Goal: Transaction & Acquisition: Purchase product/service

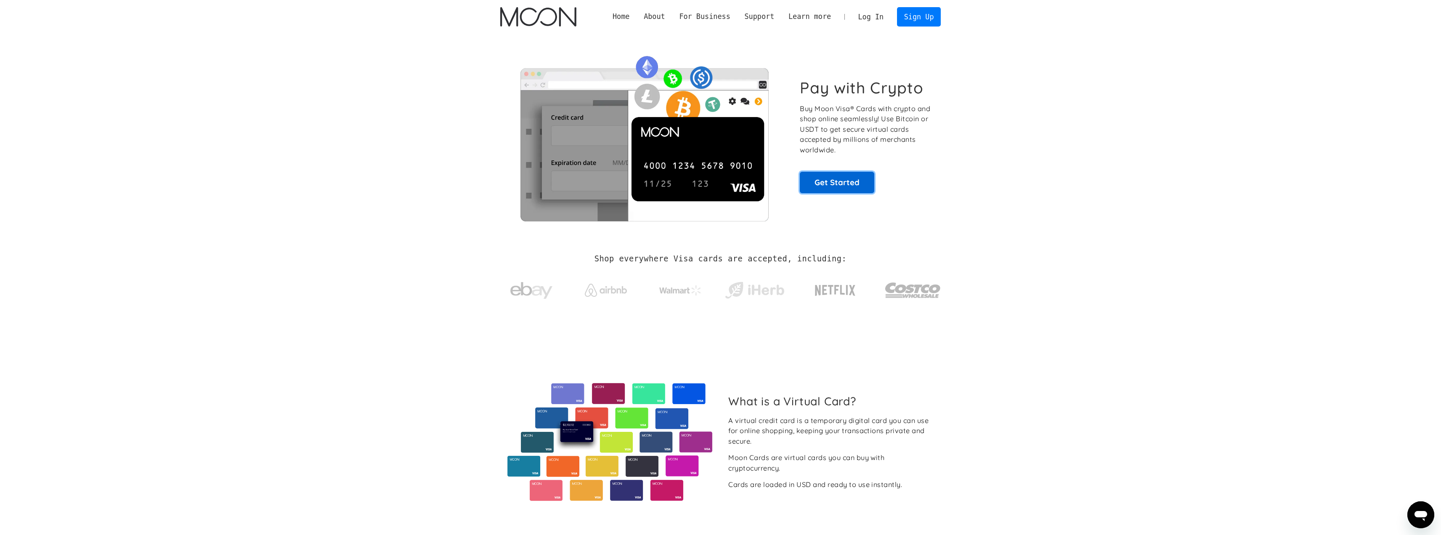
click at [836, 186] on link "Get Started" at bounding box center [837, 182] width 74 height 21
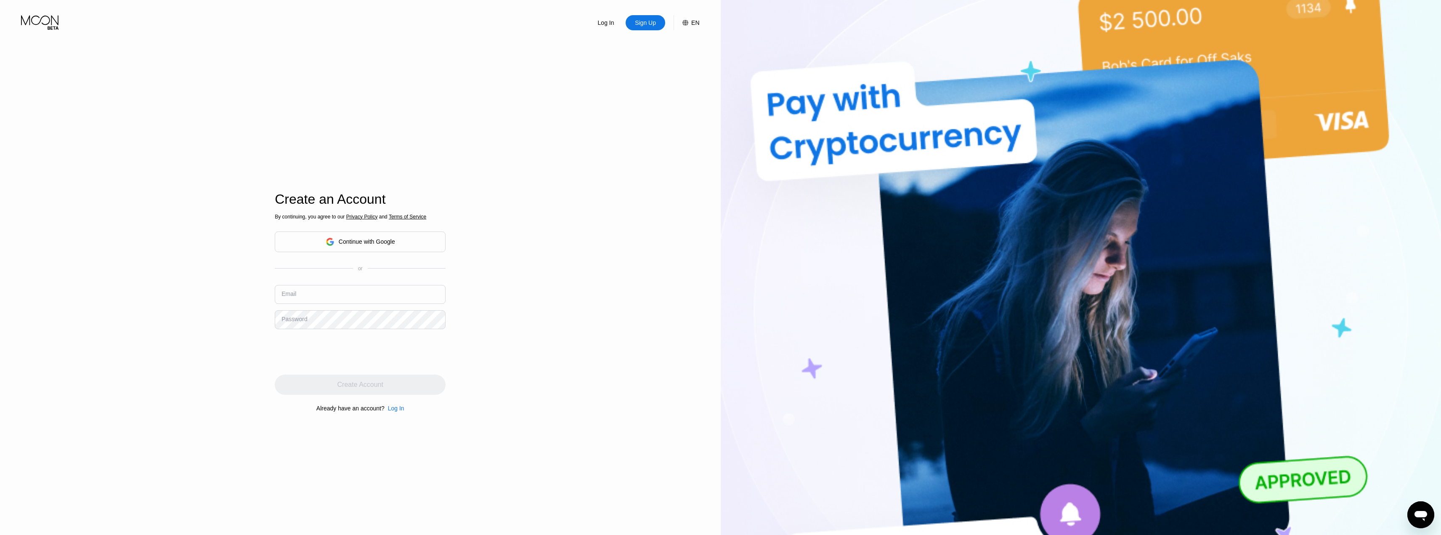
click at [381, 242] on div "Continue with Google" at bounding box center [367, 241] width 56 height 7
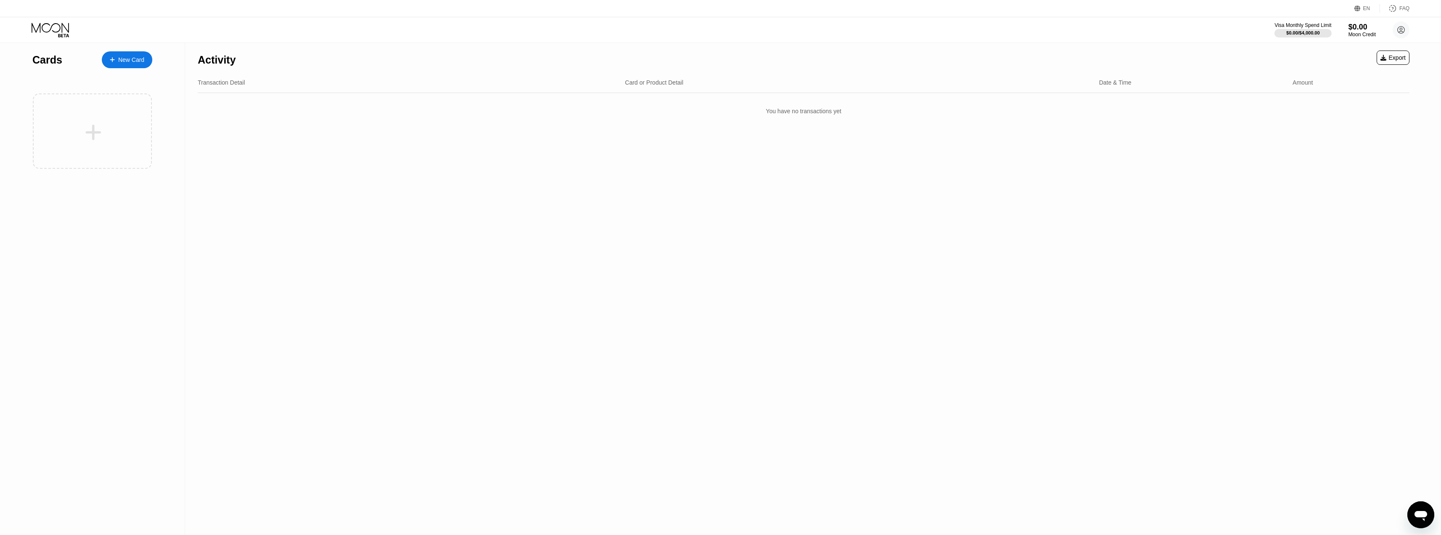
click at [133, 55] on div "New Card" at bounding box center [127, 59] width 50 height 17
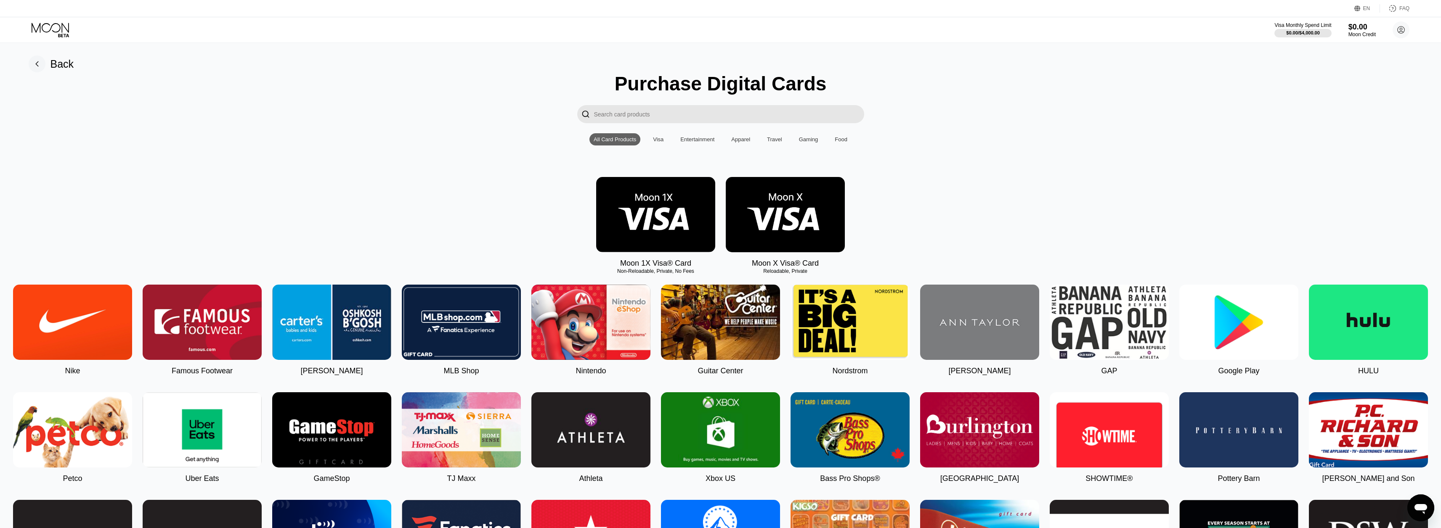
click at [661, 138] on div "Visa" at bounding box center [658, 139] width 19 height 12
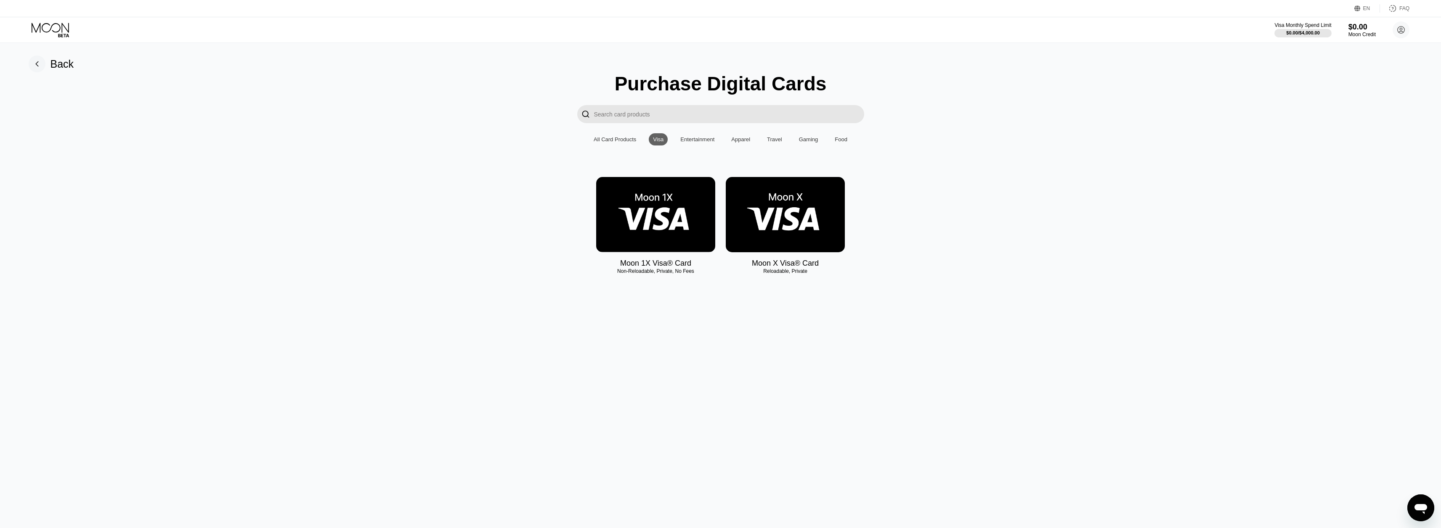
click at [657, 202] on img at bounding box center [655, 214] width 119 height 75
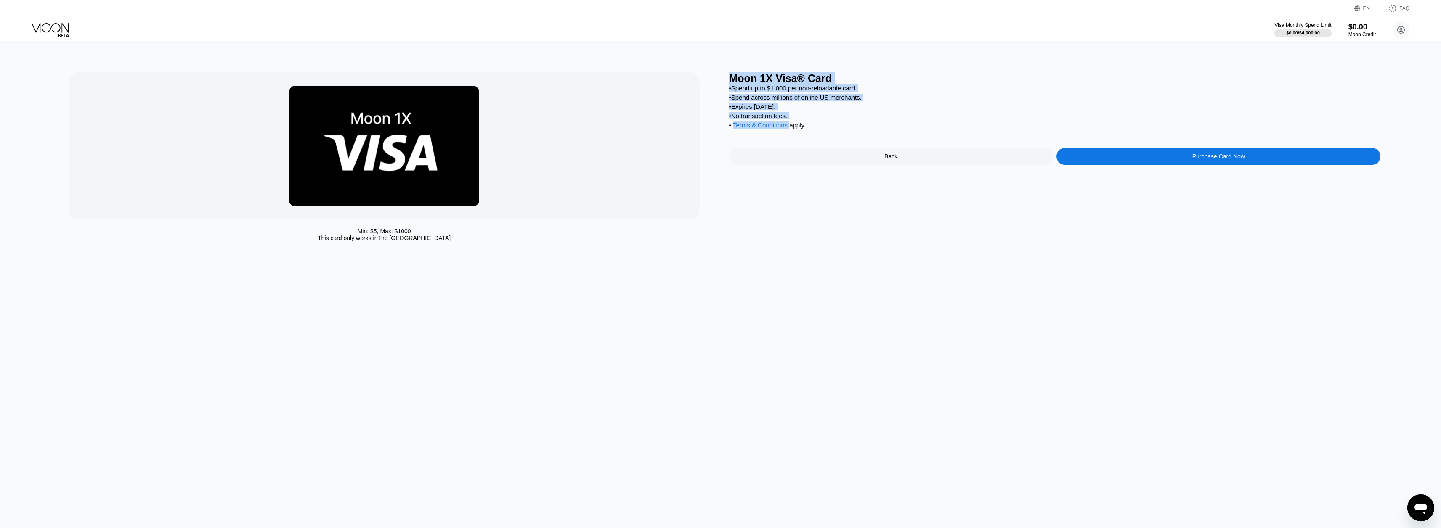
drag, startPoint x: 732, startPoint y: 74, endPoint x: 833, endPoint y: 132, distance: 115.9
click at [833, 132] on div "Moon 1X Visa® Card • Spend up to $1,000 per non-reloadable card. • Spend across…" at bounding box center [1055, 158] width 652 height 173
click at [1103, 116] on div "• Spend up to $1,000 per non-reloadable card. • Spend across millions of online…" at bounding box center [1055, 109] width 652 height 48
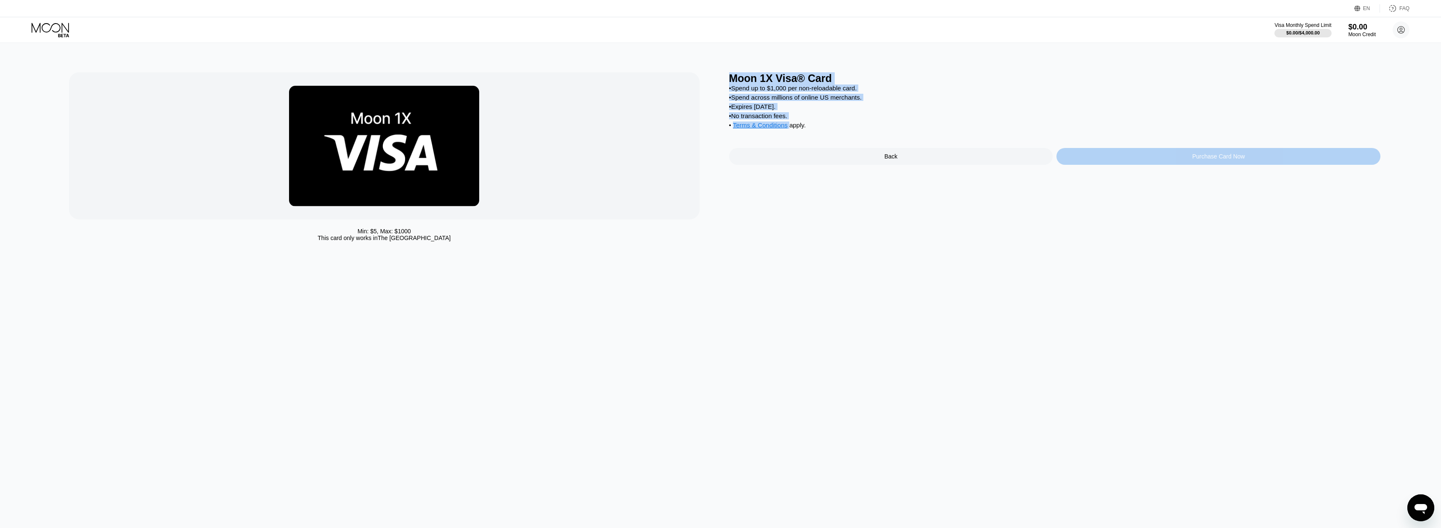
click at [1146, 165] on div "Purchase Card Now" at bounding box center [1218, 156] width 324 height 17
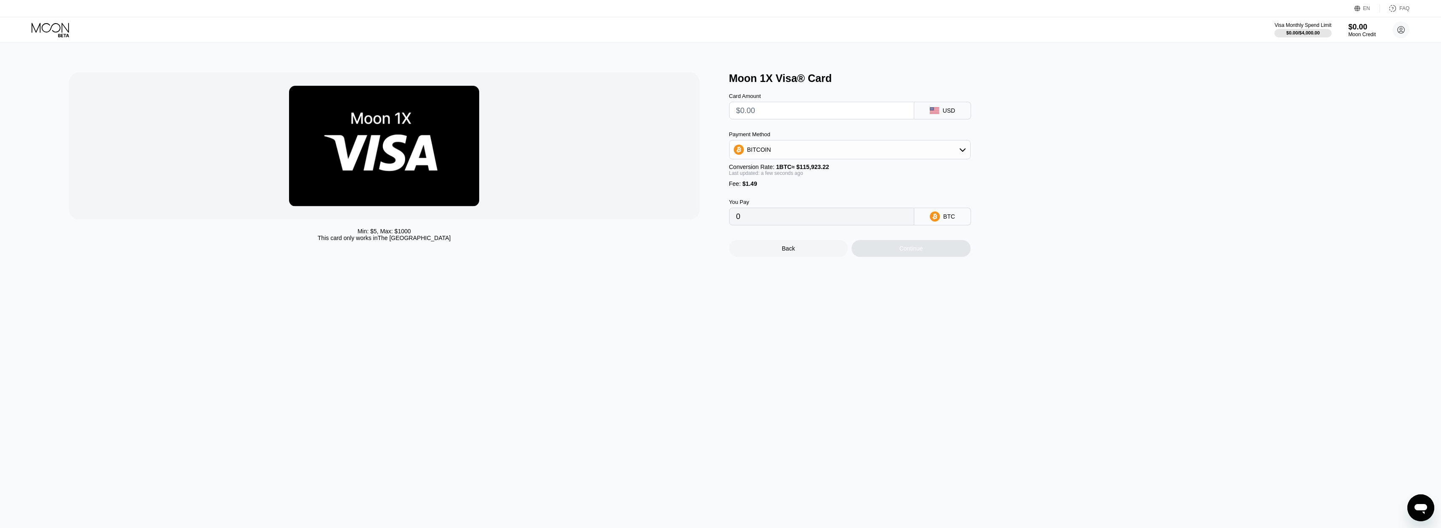
click at [785, 118] on input "text" at bounding box center [821, 110] width 171 height 17
click at [888, 76] on div "Moon 1X Visa® Card" at bounding box center [1055, 78] width 652 height 12
click at [861, 154] on div "BITCOIN" at bounding box center [849, 149] width 241 height 17
click at [803, 193] on div "USDT on TRON" at bounding box center [855, 191] width 218 height 7
click at [743, 187] on span "$1.49" at bounding box center [749, 183] width 15 height 7
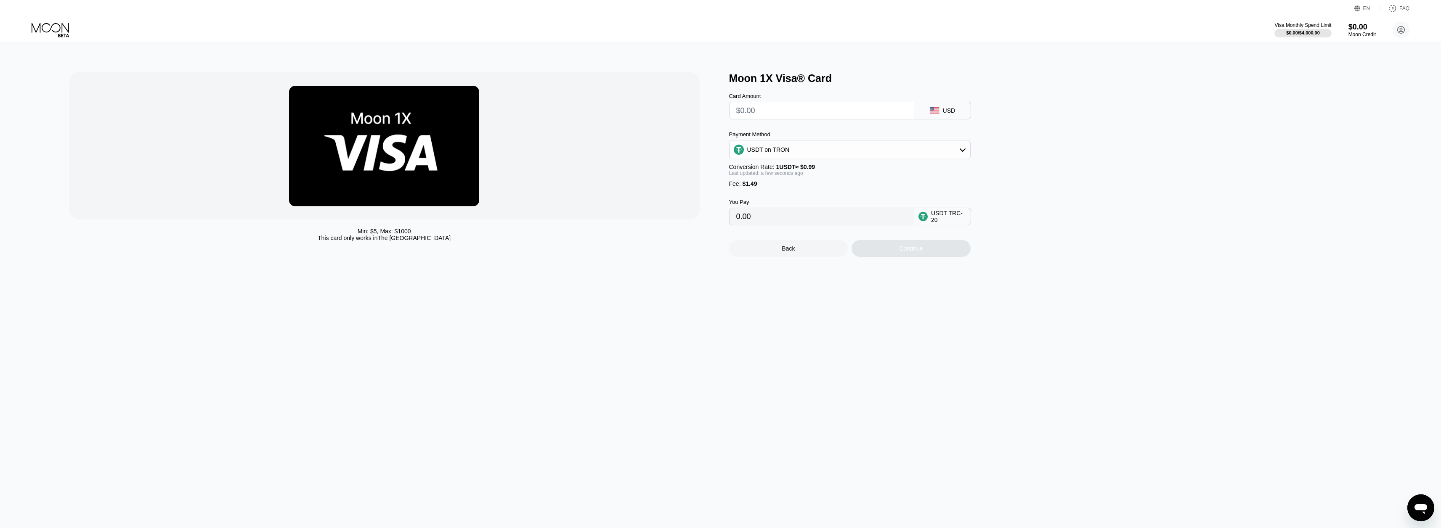
drag, startPoint x: 743, startPoint y: 191, endPoint x: 762, endPoint y: 178, distance: 23.2
click at [743, 187] on span "$1.49" at bounding box center [749, 183] width 15 height 7
click at [804, 153] on div "USDT on TRON" at bounding box center [849, 149] width 241 height 17
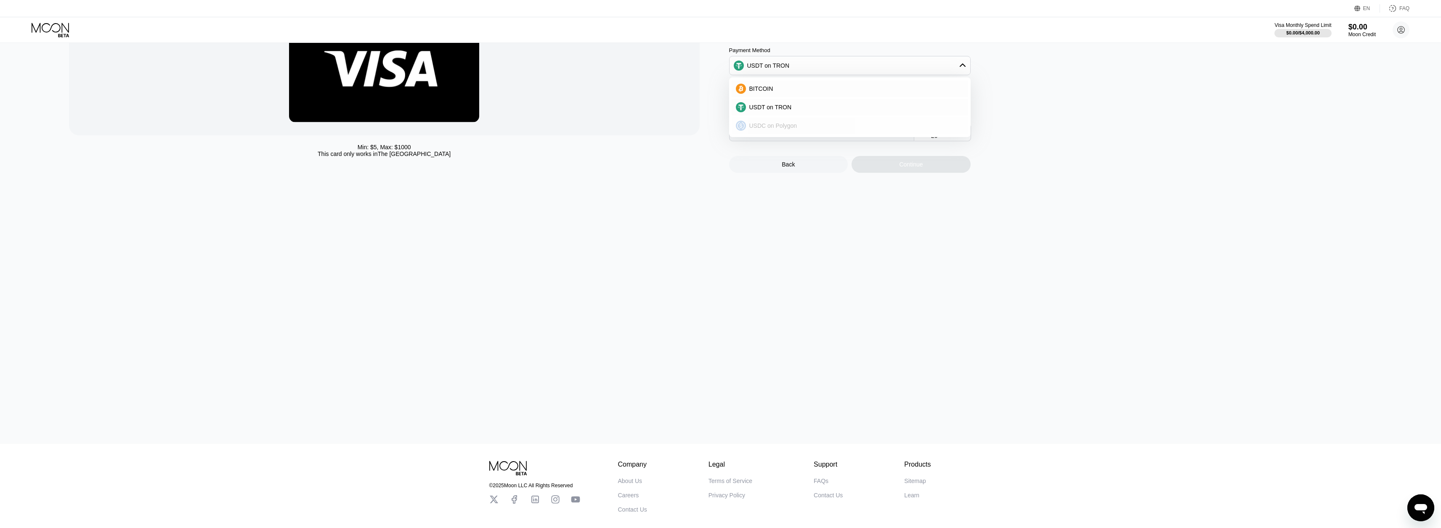
click at [789, 129] on span "USDC on Polygon" at bounding box center [773, 125] width 48 height 7
type input "0"
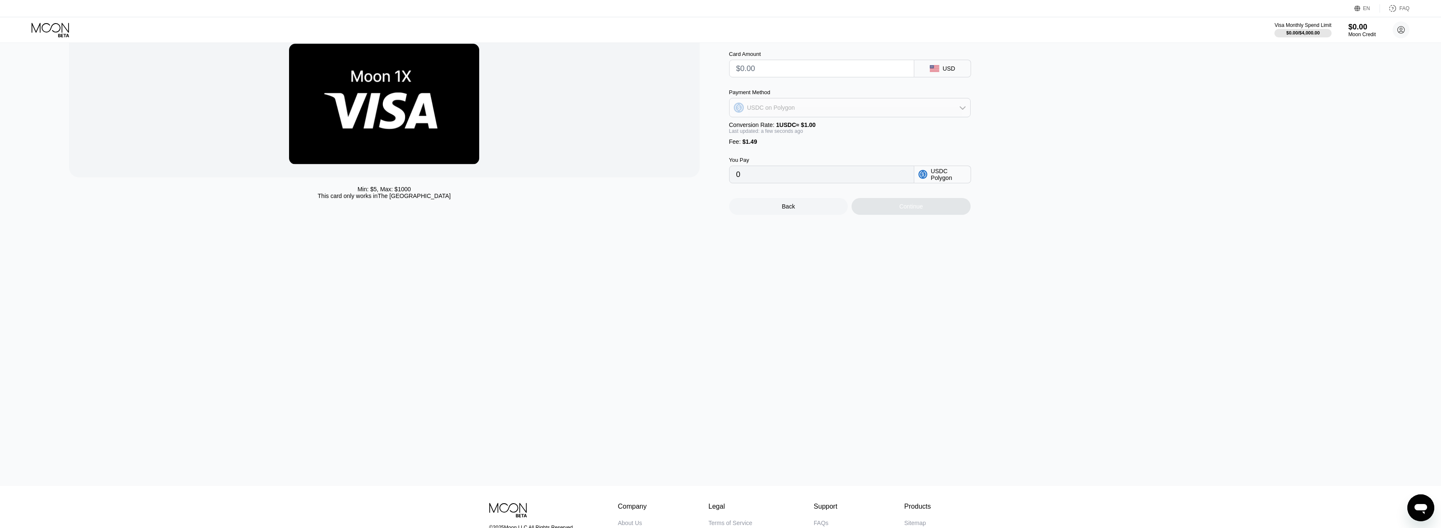
click at [801, 107] on div "USDC on Polygon" at bounding box center [849, 107] width 241 height 17
click at [784, 139] on div "BITCOIN" at bounding box center [850, 130] width 236 height 17
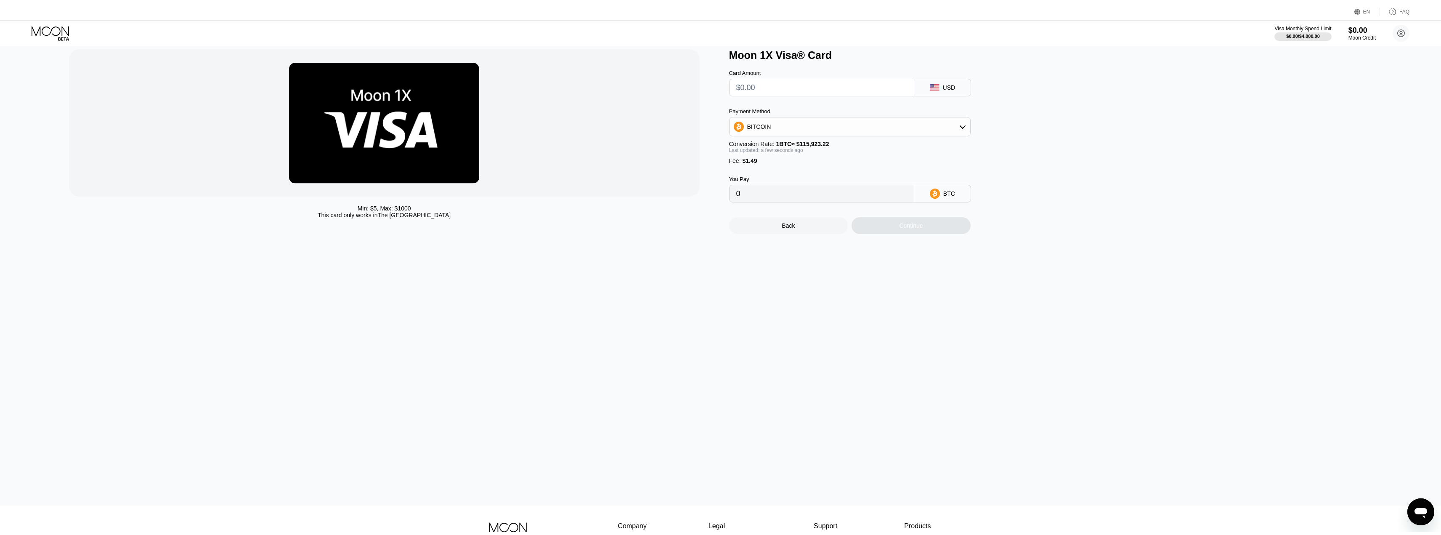
scroll to position [0, 0]
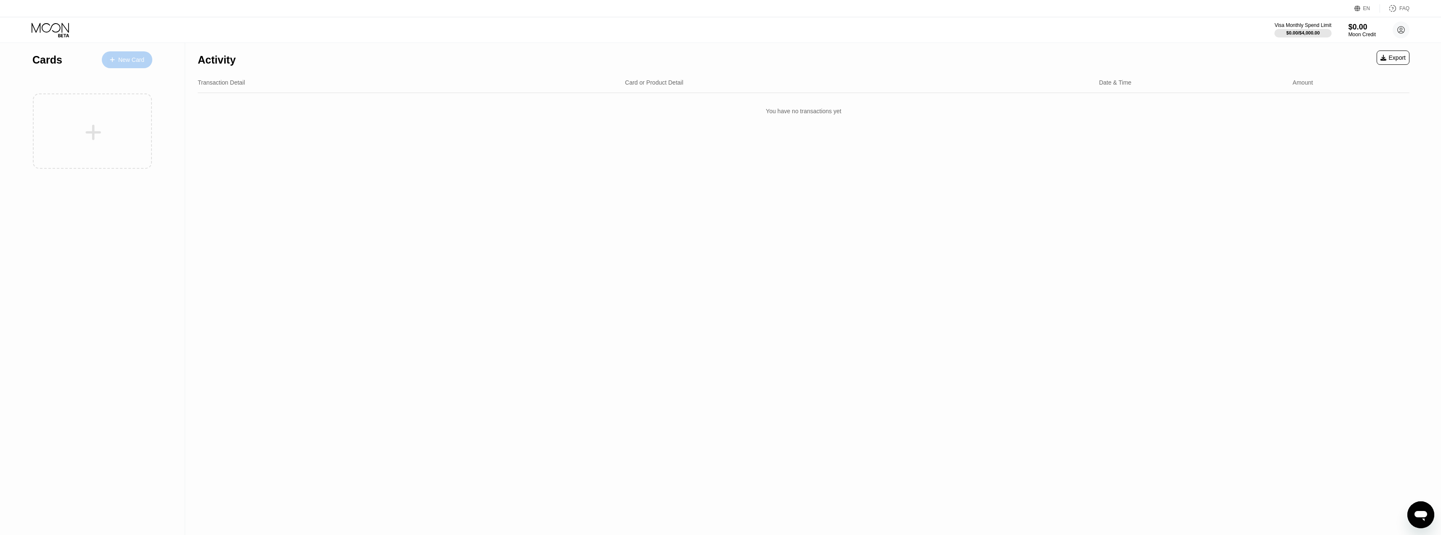
click at [114, 56] on div "New Card" at bounding box center [127, 59] width 50 height 17
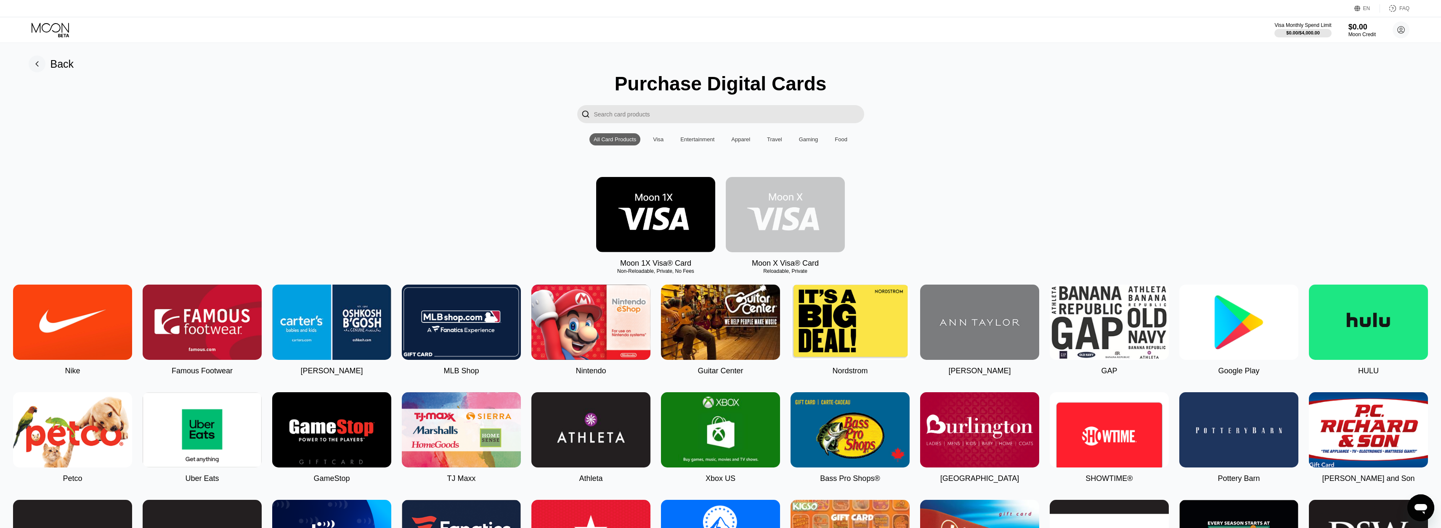
click at [793, 211] on img at bounding box center [785, 214] width 119 height 75
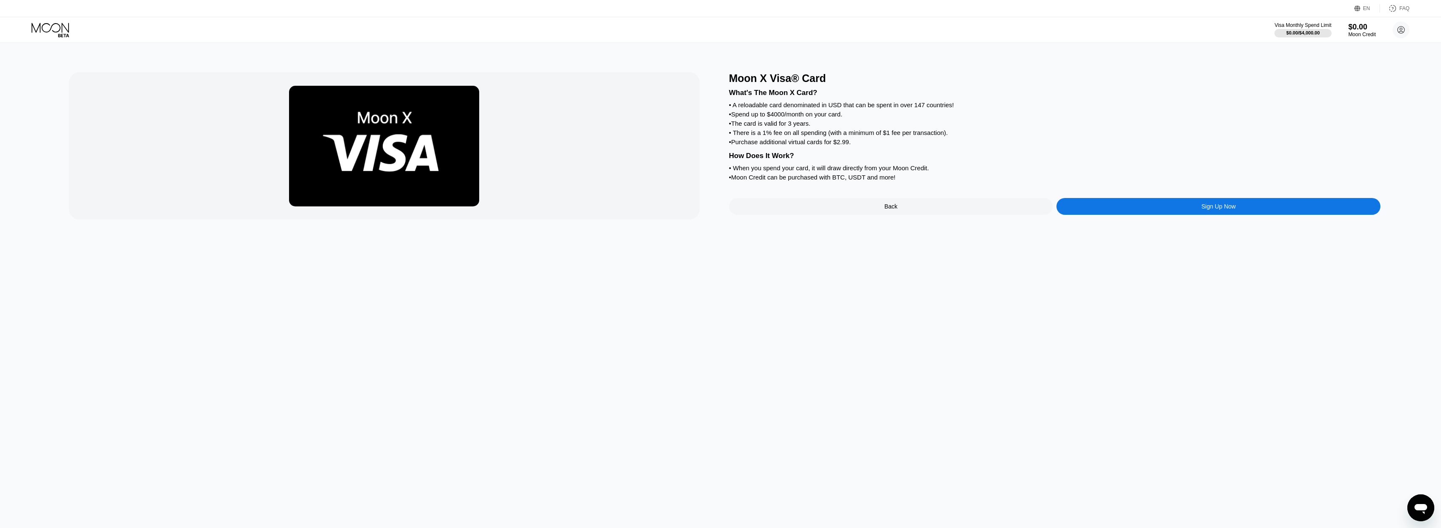
drag, startPoint x: 824, startPoint y: 103, endPoint x: 937, endPoint y: 170, distance: 131.2
click at [937, 170] on div "Moon X Visa® Card What's The Moon X Card? • A reloadable card denominated in US…" at bounding box center [720, 285] width 1447 height 485
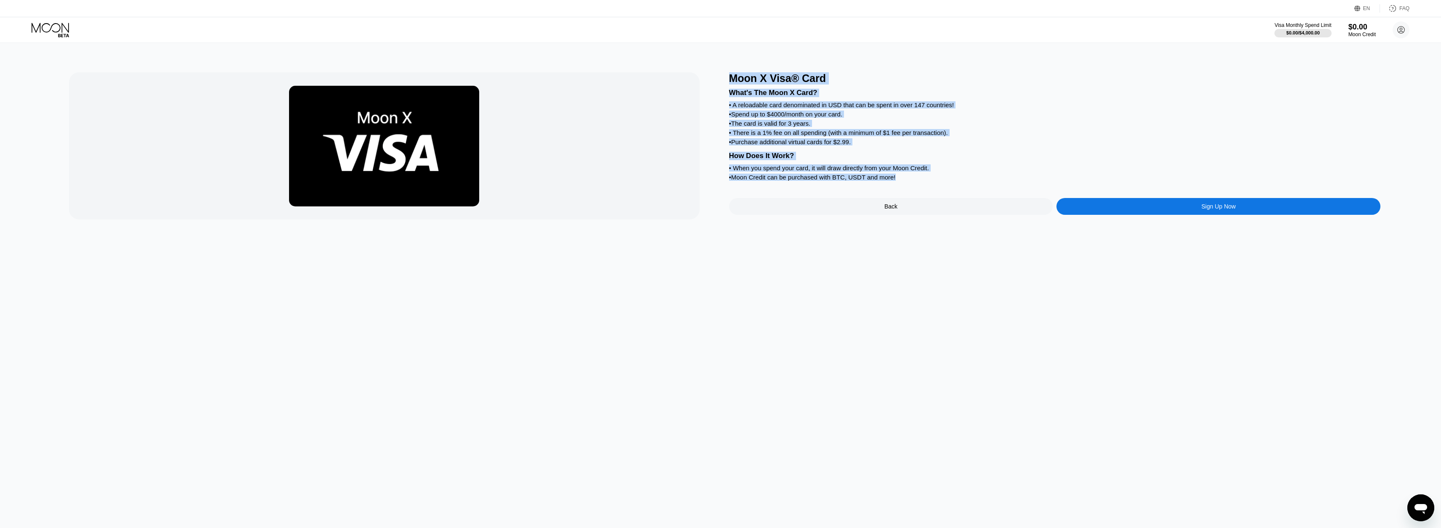
drag, startPoint x: 928, startPoint y: 187, endPoint x: 726, endPoint y: 78, distance: 229.8
click at [726, 78] on div "Moon X Visa® Card What's The Moon X Card? • A reloadable card denominated in US…" at bounding box center [720, 145] width 1303 height 147
click at [1001, 136] on div "• There is a 1% fee on all spending (with a minimum of $1 fee per transaction)." at bounding box center [1055, 132] width 652 height 7
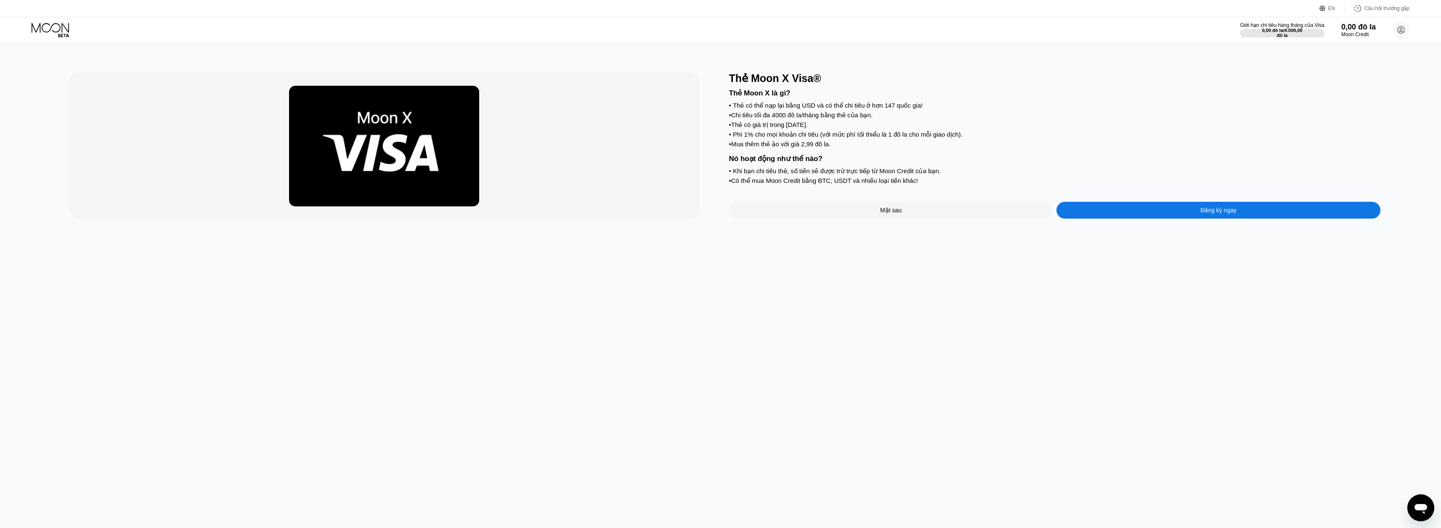
click at [747, 138] on font "Phí 1% cho mọi khoản chi tiêu (với mức phí tối thiểu là 1 đô la cho mỗi giao dị…" at bounding box center [848, 134] width 230 height 7
click at [746, 138] on font "Phí 1% cho mọi khoản chi tiêu (với mức phí tối thiểu là 1 đô la cho mỗi giao dị…" at bounding box center [848, 134] width 230 height 7
click at [944, 138] on font "Phí 1% cho mọi khoản chi tiêu (với mức phí tối thiểu là 1 đô la cho mỗi giao dị…" at bounding box center [848, 134] width 230 height 7
click at [942, 138] on font "Phí 1% cho mọi khoản chi tiêu (với mức phí tối thiểu là 1 đô la cho mỗi giao dị…" at bounding box center [848, 134] width 230 height 7
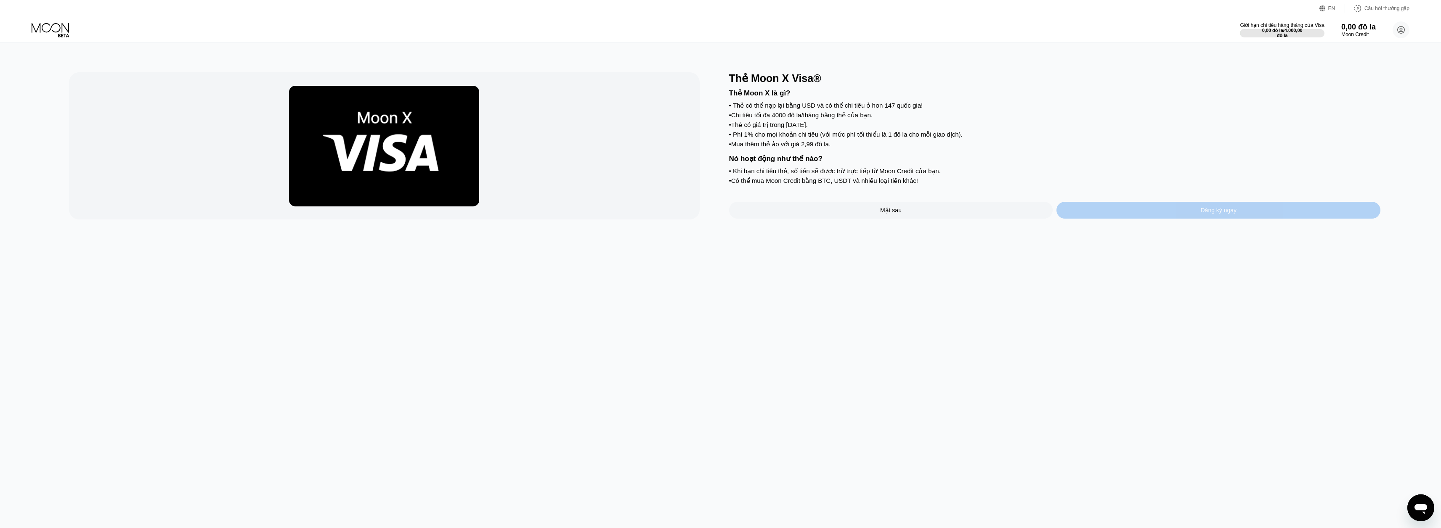
click at [1092, 219] on div "Đăng ký ngay" at bounding box center [1218, 210] width 324 height 17
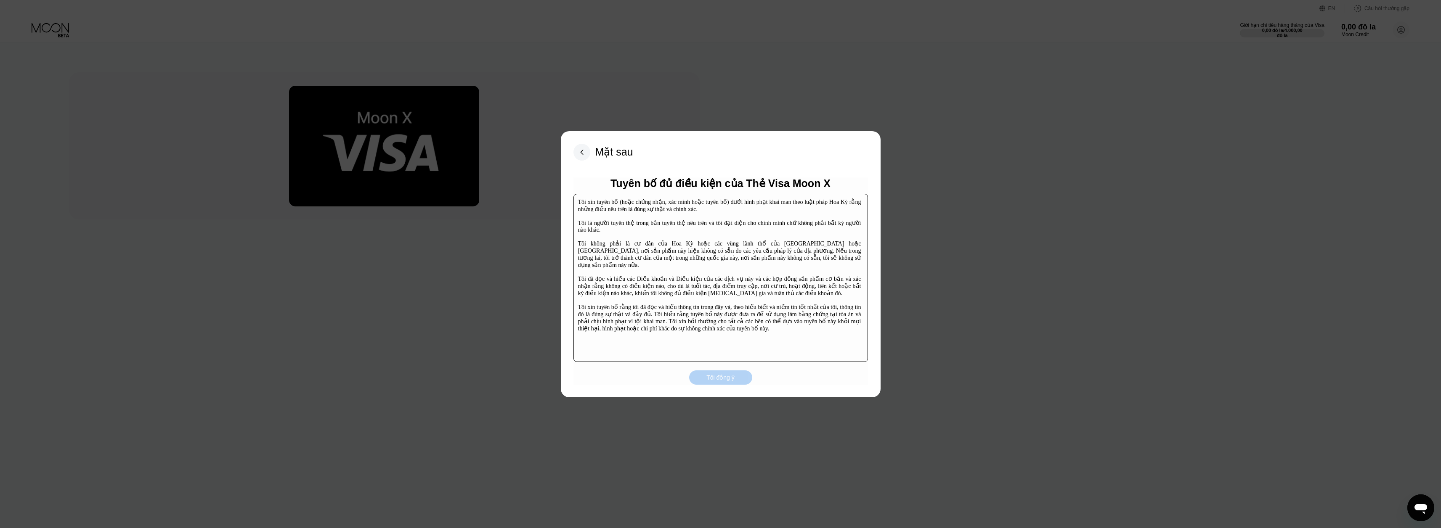
click at [718, 378] on font "Tôi đồng ý" at bounding box center [720, 377] width 28 height 7
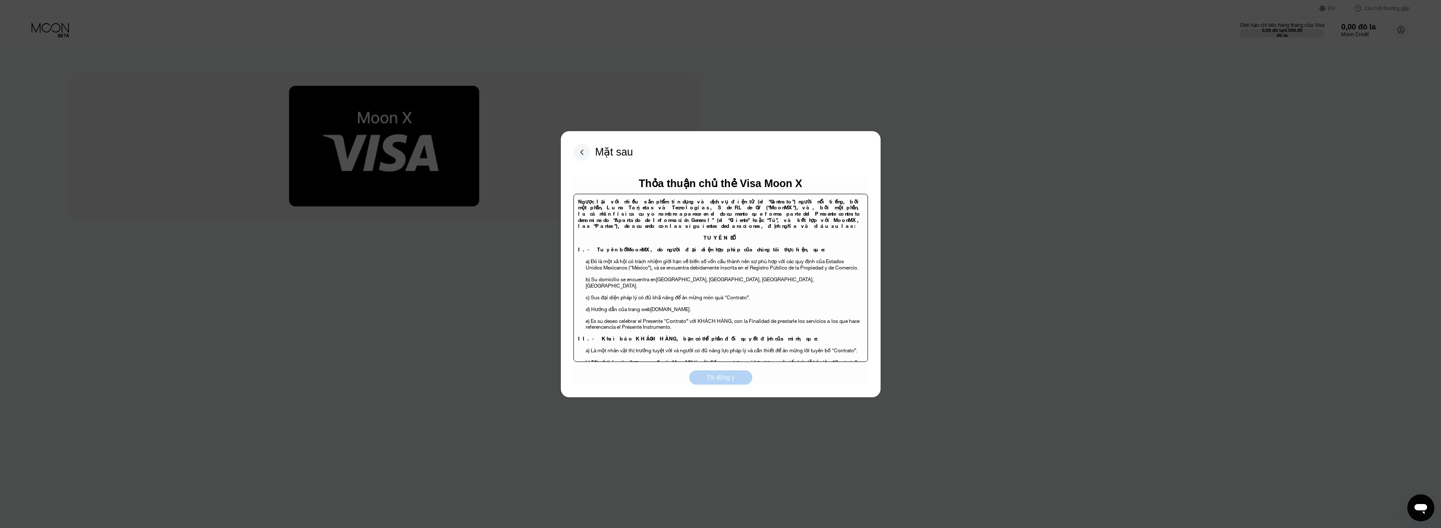
click at [720, 378] on font "Tôi đồng ý" at bounding box center [720, 377] width 28 height 7
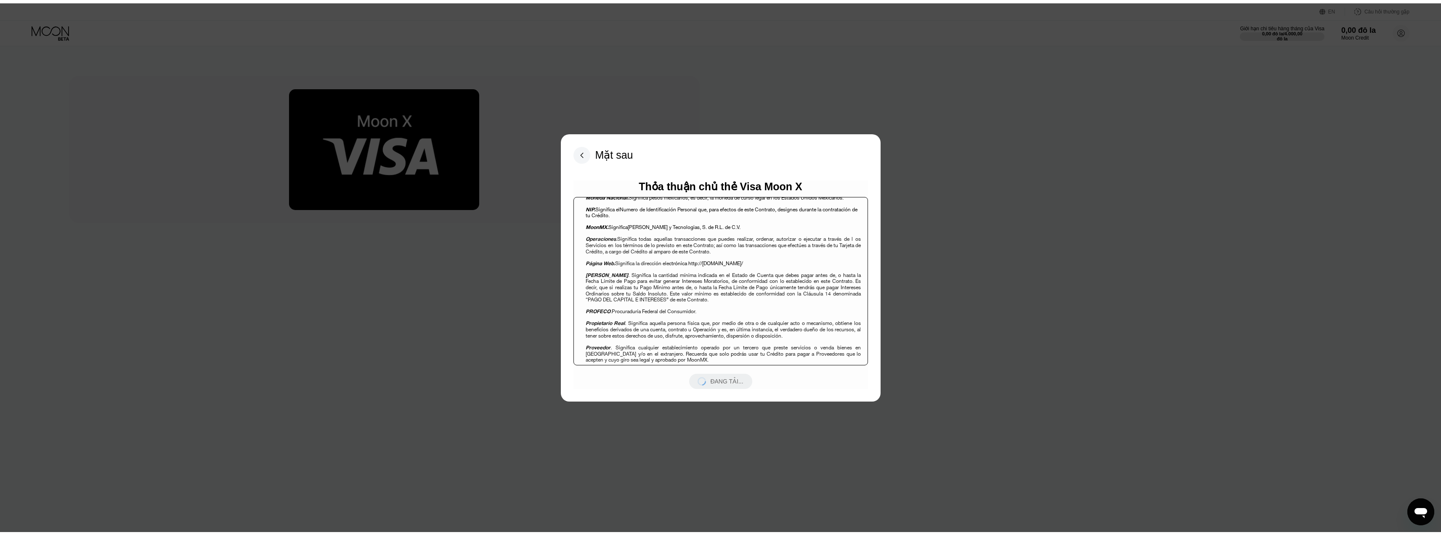
scroll to position [794, 0]
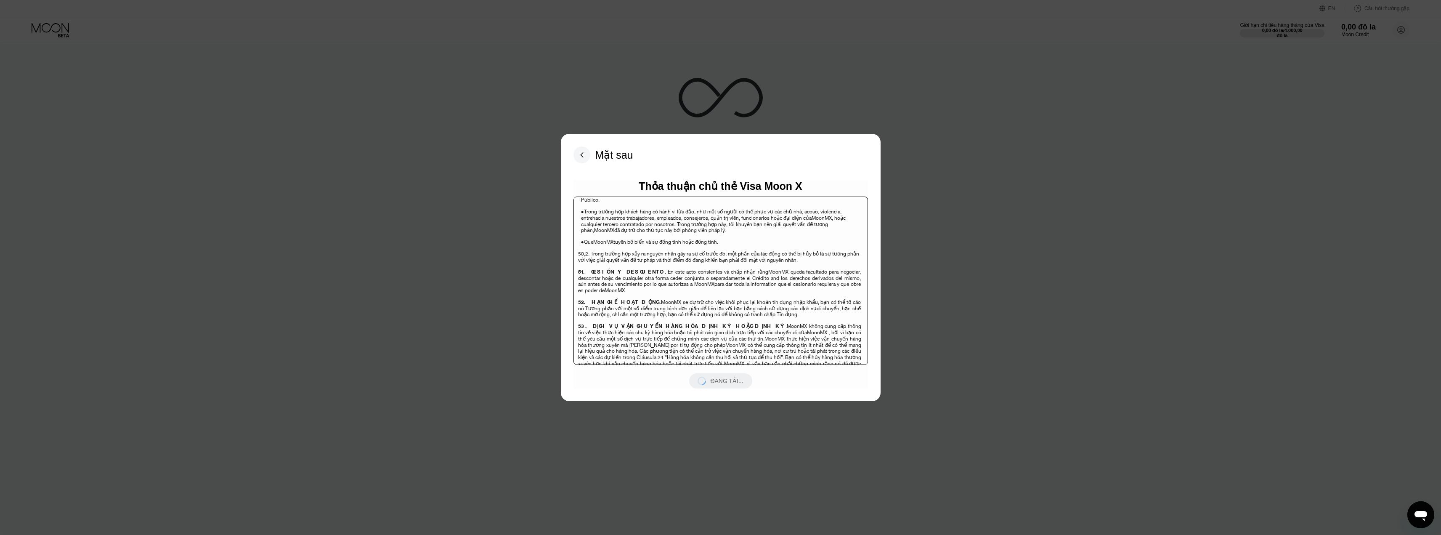
scroll to position [5465, 0]
click at [990, 274] on div at bounding box center [723, 267] width 1447 height 535
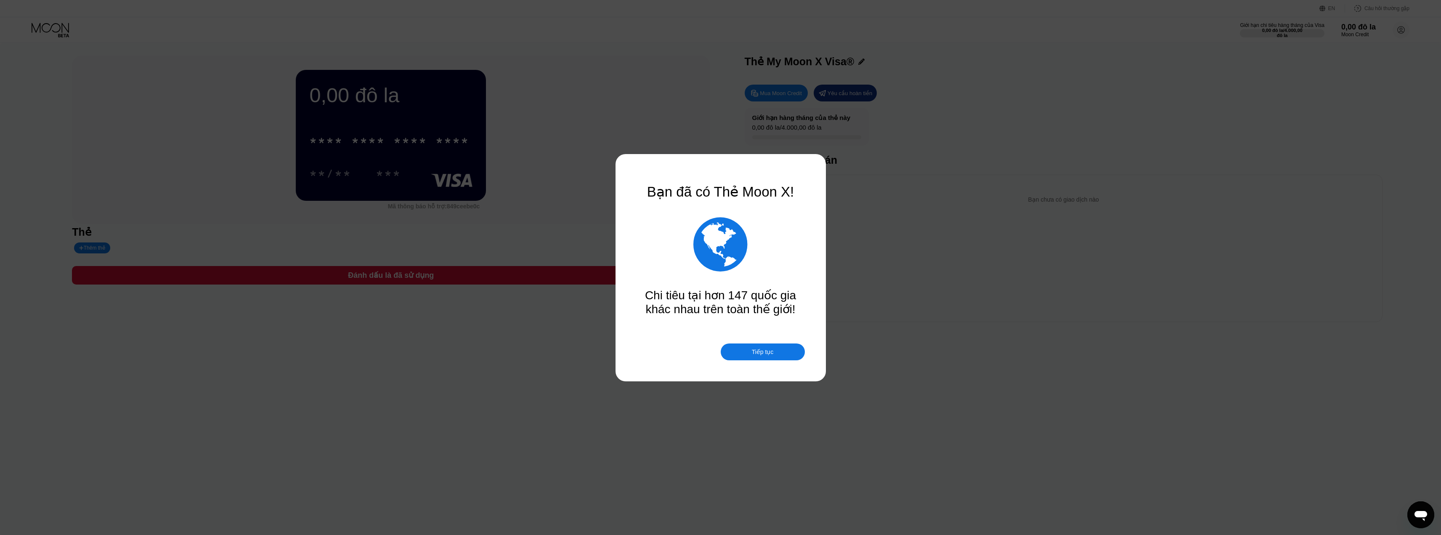
drag, startPoint x: 776, startPoint y: 354, endPoint x: 786, endPoint y: 266, distance: 88.4
click at [776, 352] on div "Tiếp tục" at bounding box center [763, 351] width 84 height 17
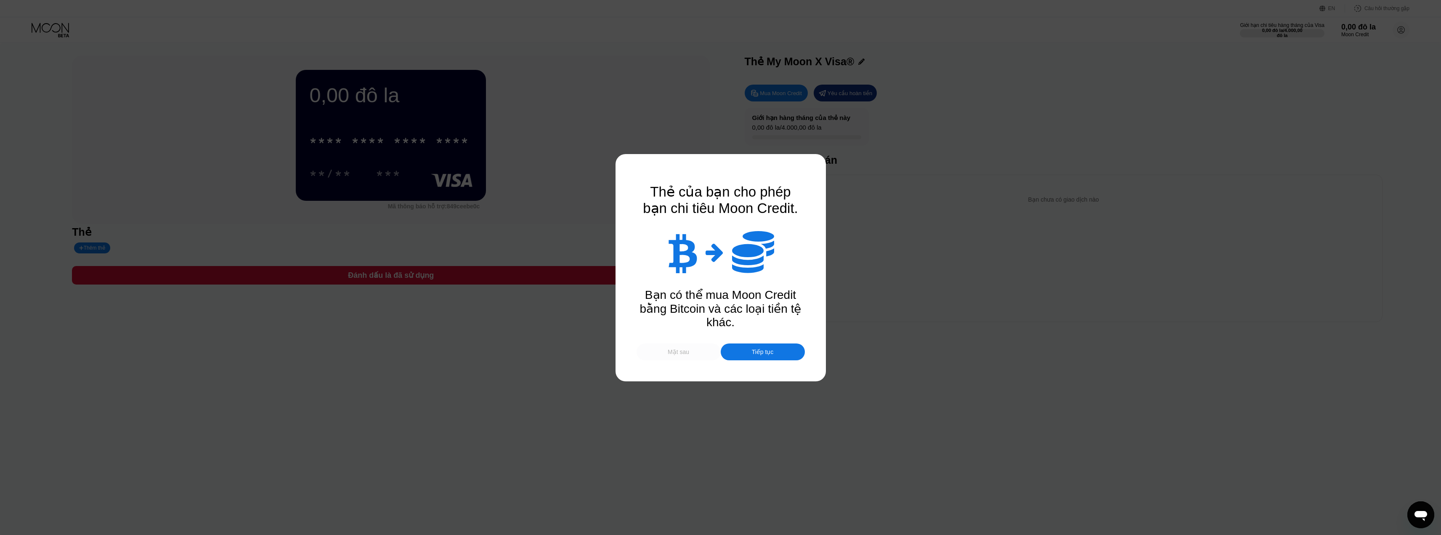
click at [685, 350] on font "Mặt sau" at bounding box center [678, 351] width 21 height 7
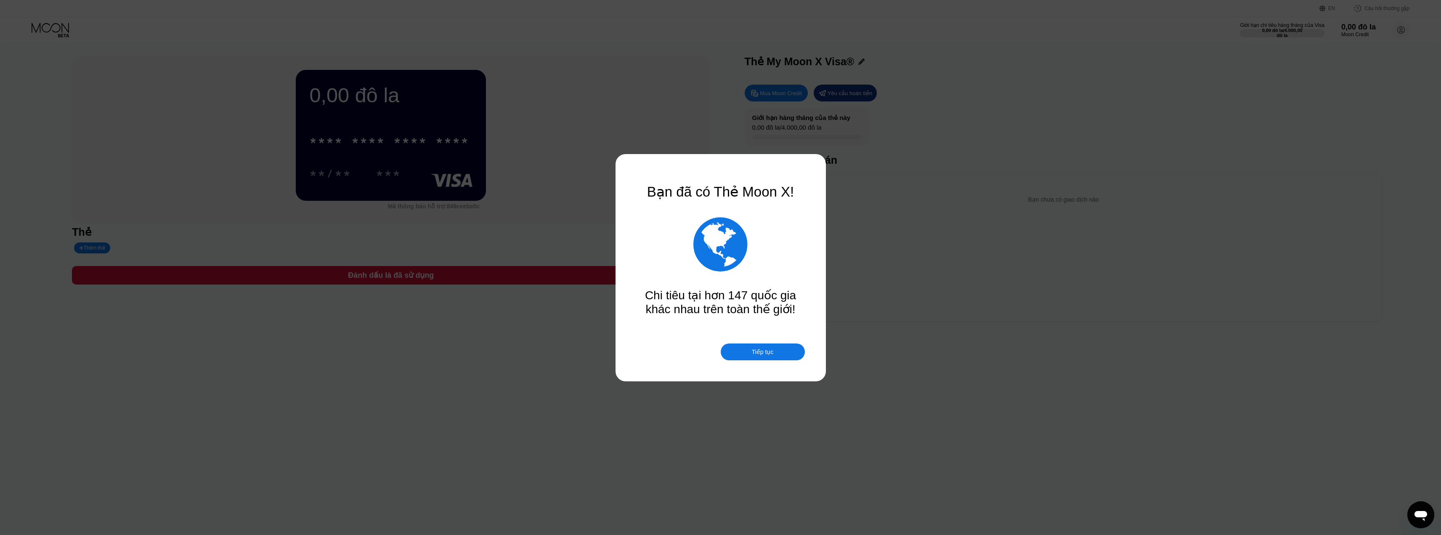
click at [775, 351] on div "Tiếp tục" at bounding box center [763, 351] width 84 height 17
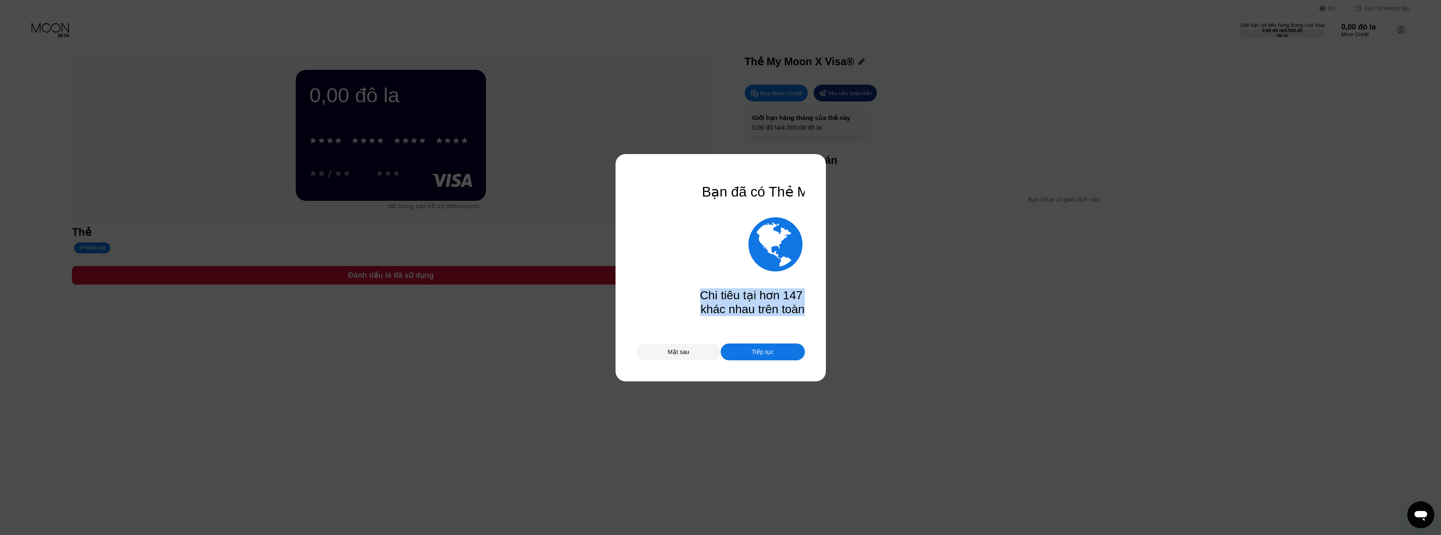
drag, startPoint x: 649, startPoint y: 186, endPoint x: 645, endPoint y: 220, distance: 34.7
click at [721, 215] on div "Bạn đã có Thẻ Moon X!  Chi tiêu tại hơn 147 quốc gia khác nhau trên toàn thế g…" at bounding box center [720, 267] width 168 height 168
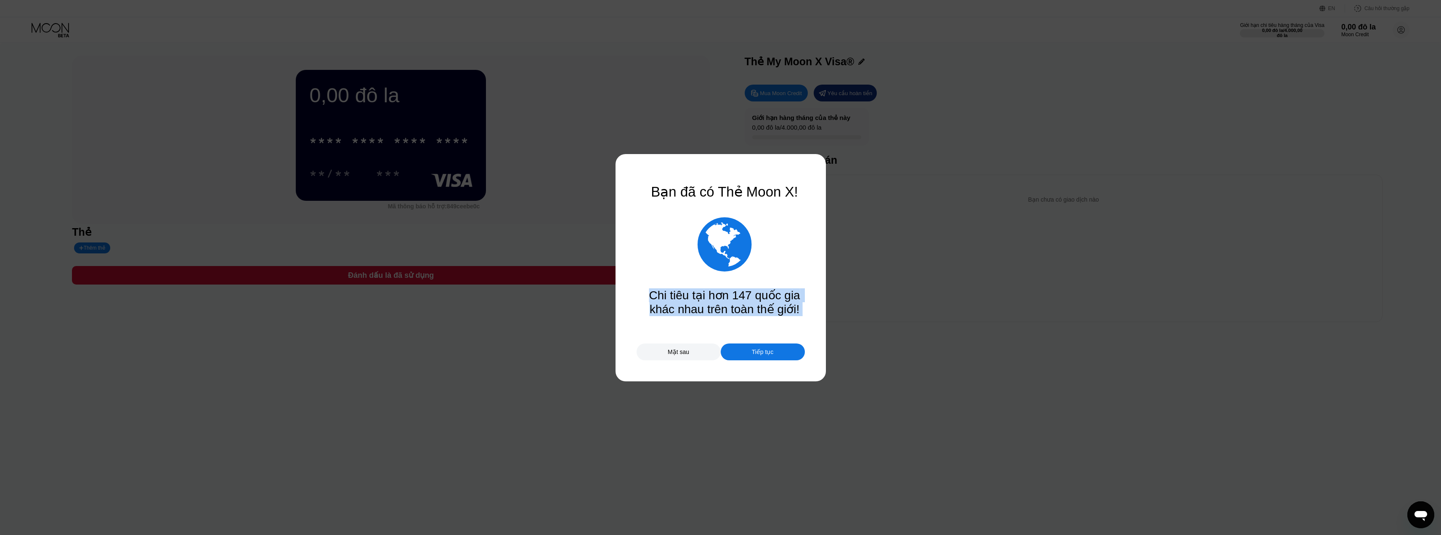
drag, startPoint x: 771, startPoint y: 246, endPoint x: 588, endPoint y: 264, distance: 183.9
click at [597, 260] on div "Bạn đã có Thẻ Moon X!  Chi tiêu tại hơn 147 quốc gia khác nhau trên toàn thế g…" at bounding box center [720, 267] width 1441 height 535
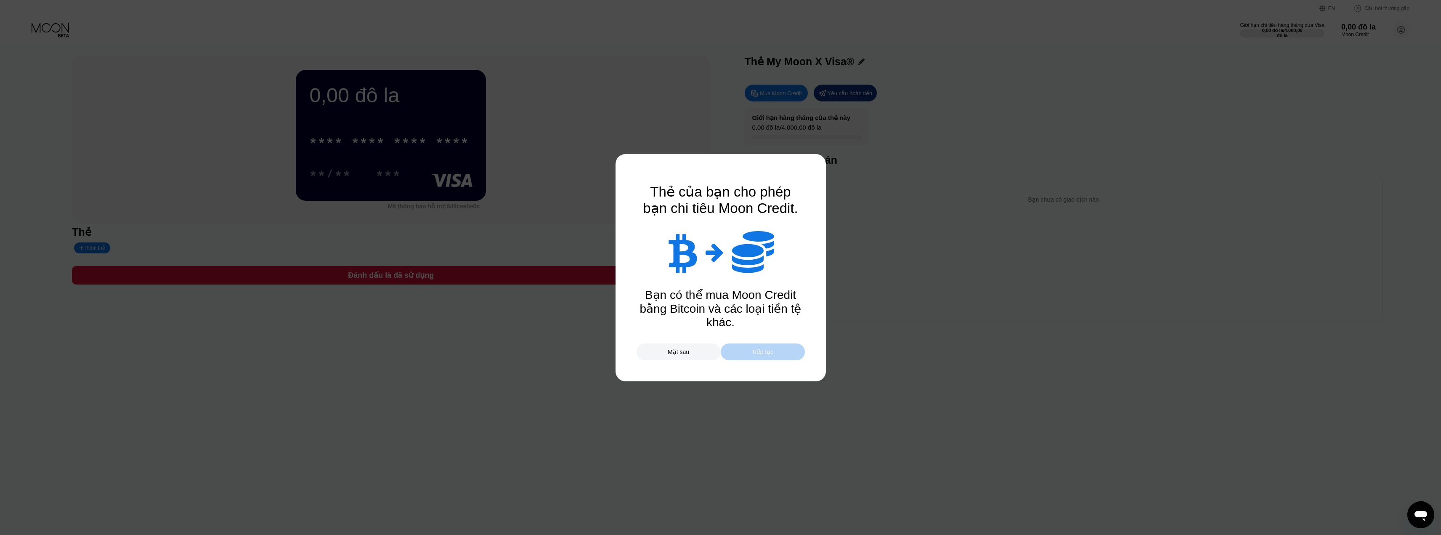
click at [757, 353] on font "Tiếp tục" at bounding box center [763, 351] width 22 height 7
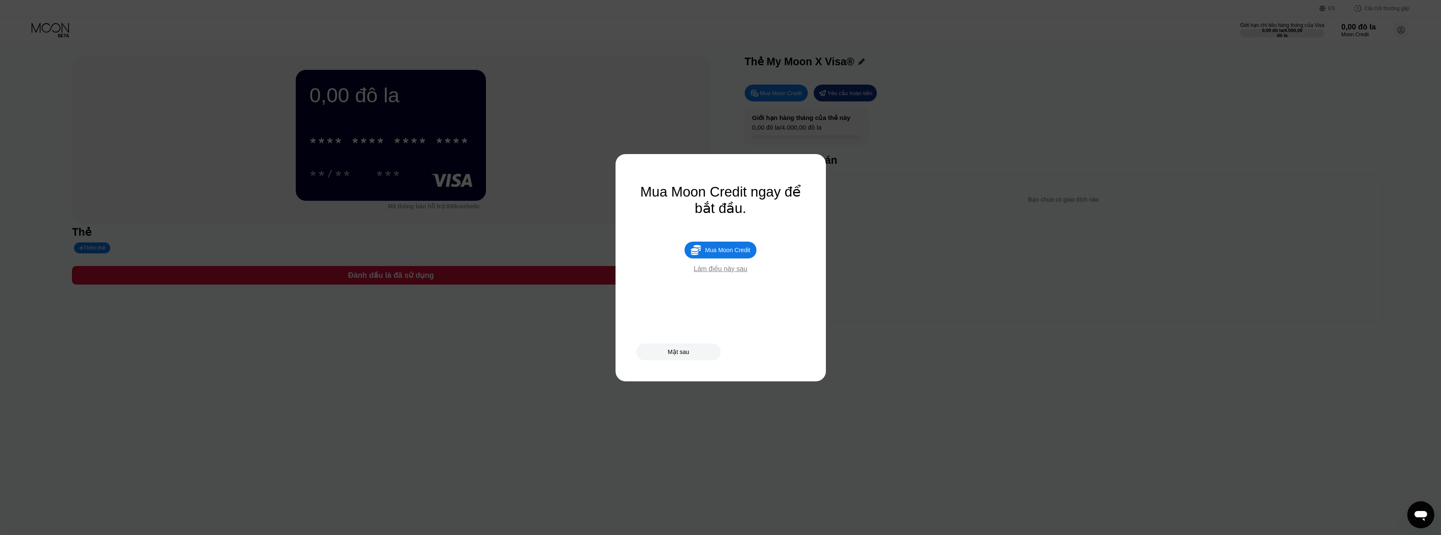
click at [726, 272] on font "Làm điều này sau" at bounding box center [720, 268] width 53 height 7
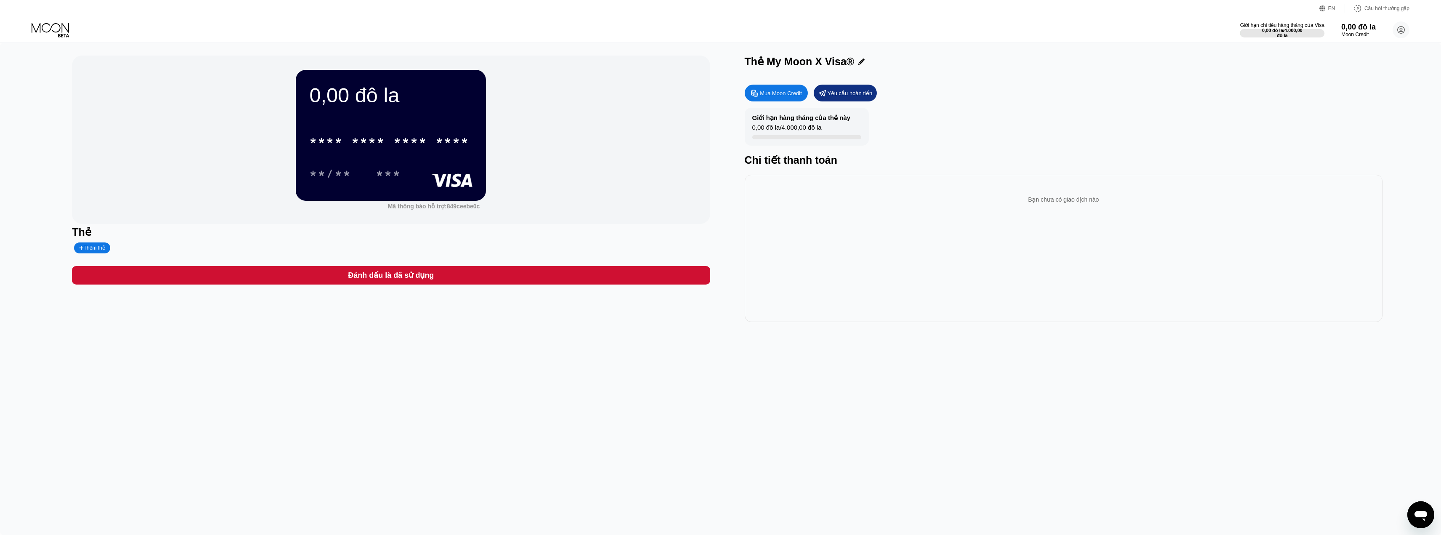
click at [835, 202] on div "Bạn chưa có giao dịch nào" at bounding box center [1063, 200] width 624 height 24
click at [434, 176] on div "**/** ***" at bounding box center [390, 173] width 163 height 21
click at [379, 170] on div "* * * * * * * * * * * * **** **/** ***" at bounding box center [390, 149] width 163 height 50
click at [410, 138] on font "*" at bounding box center [406, 141] width 8 height 13
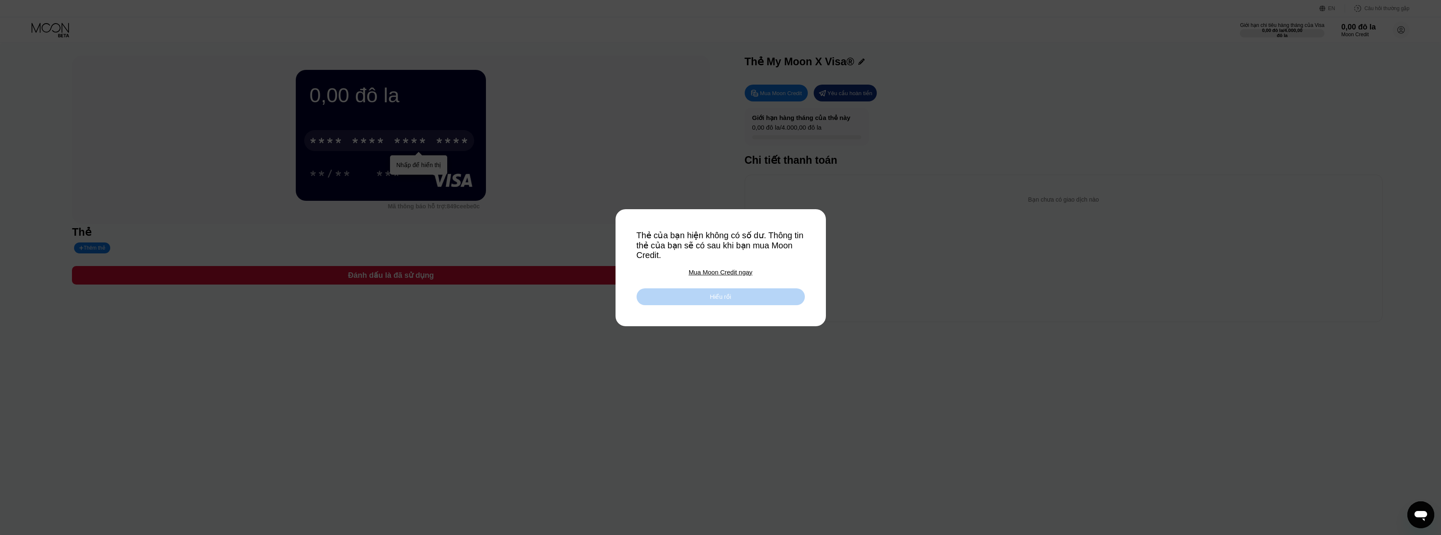
click at [705, 298] on div "Hiểu rồi" at bounding box center [720, 296] width 168 height 17
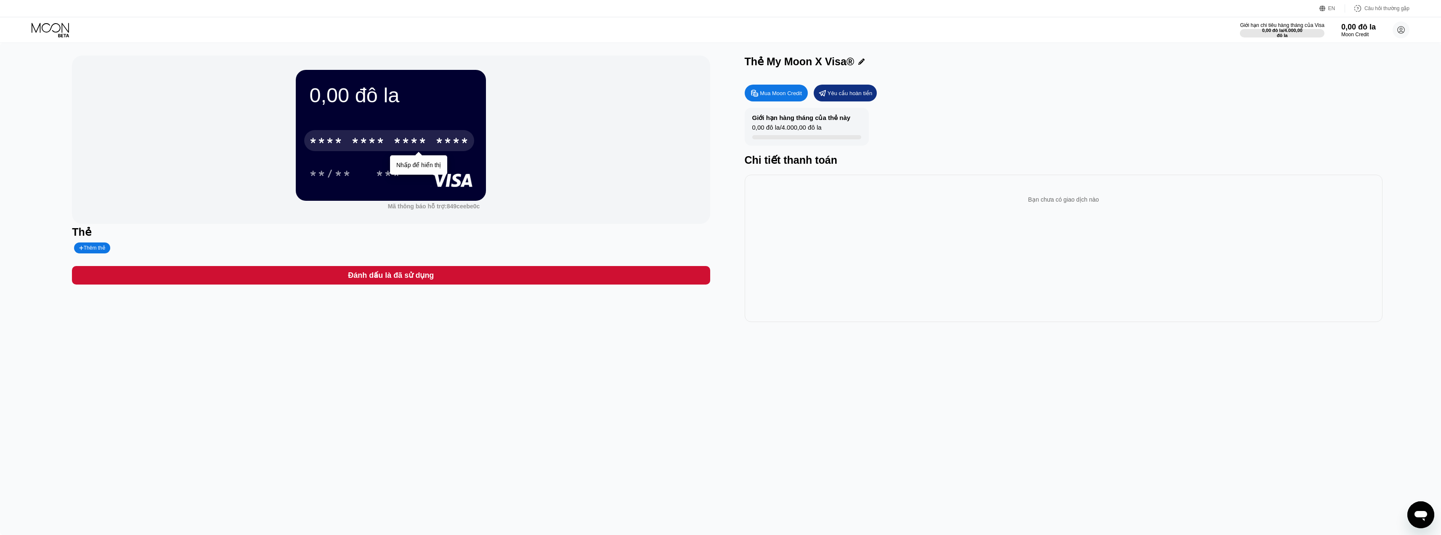
click at [428, 163] on font "Nhấp để hiển thị" at bounding box center [418, 165] width 45 height 7
click at [360, 135] on font "*" at bounding box center [355, 141] width 8 height 13
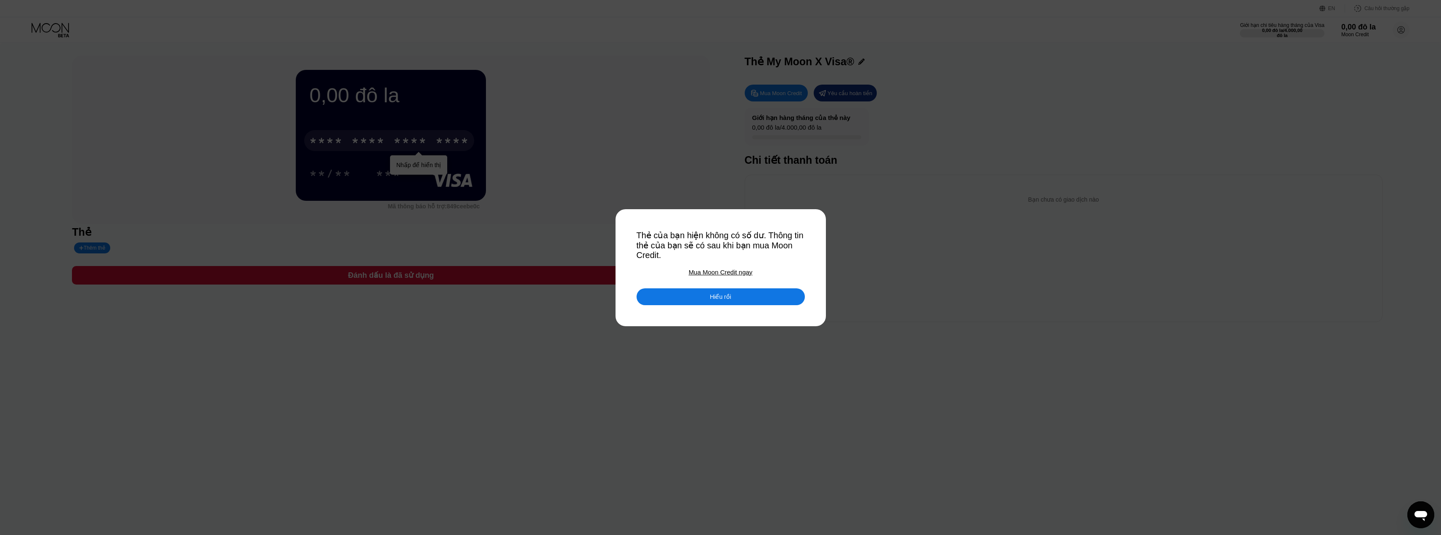
click at [734, 276] on font "Mua Moon Credit ngay" at bounding box center [721, 271] width 64 height 7
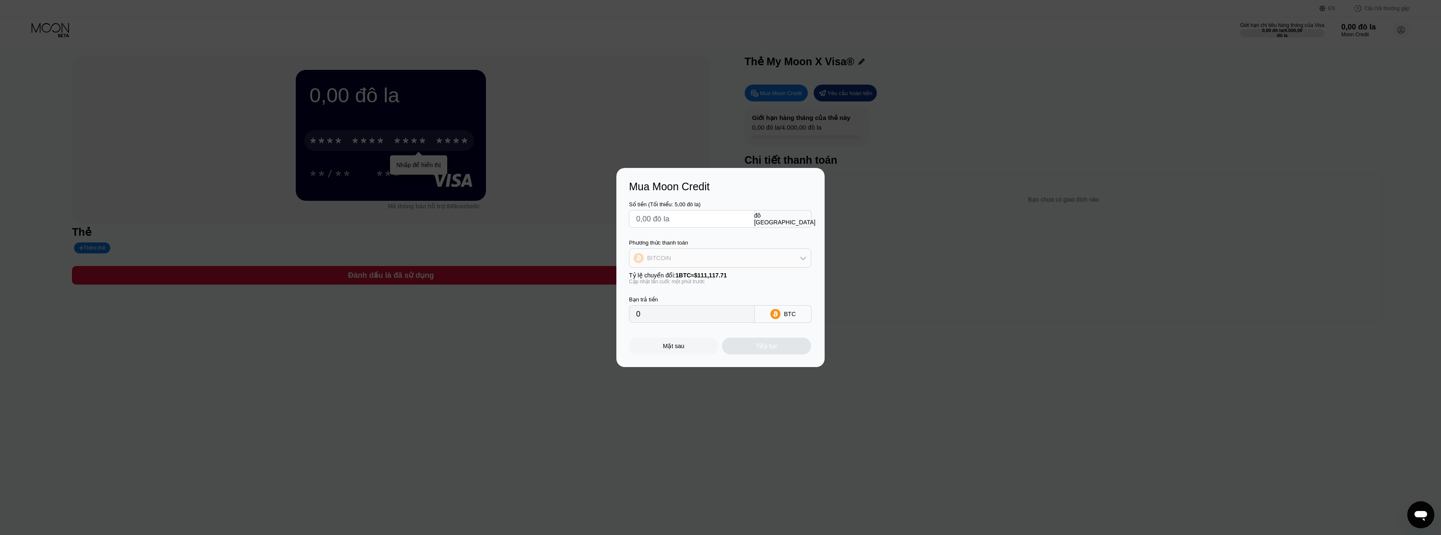
click at [710, 254] on div "BITCOIN" at bounding box center [719, 257] width 181 height 17
click at [690, 296] on font "USDT trên TRON" at bounding box center [672, 299] width 46 height 7
type input "0.00"
click at [683, 217] on input "text" at bounding box center [691, 218] width 111 height 17
click at [715, 249] on div "USDT trên TRON" at bounding box center [719, 257] width 181 height 17
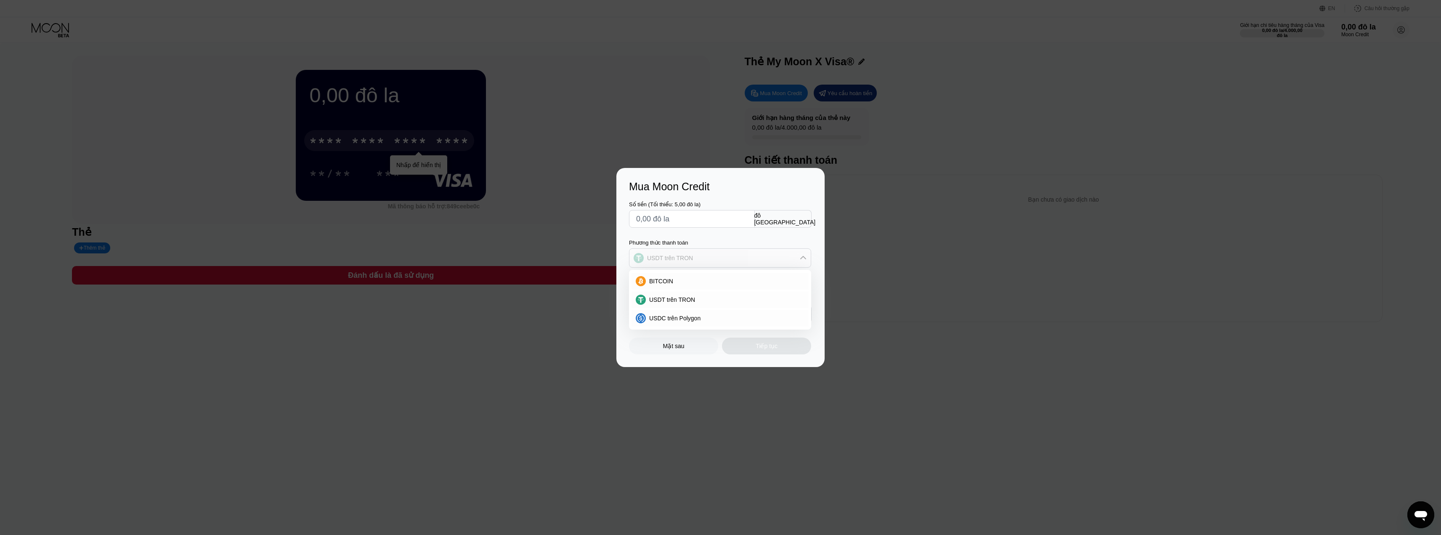
click at [718, 252] on div "USDT trên TRON" at bounding box center [719, 257] width 181 height 17
click at [664, 209] on div "Số tiền (Tối thiểu: 5,00 đô la)" at bounding box center [692, 214] width 126 height 27
click at [667, 214] on input "text" at bounding box center [691, 218] width 111 height 17
type input "$5"
type input "5.05"
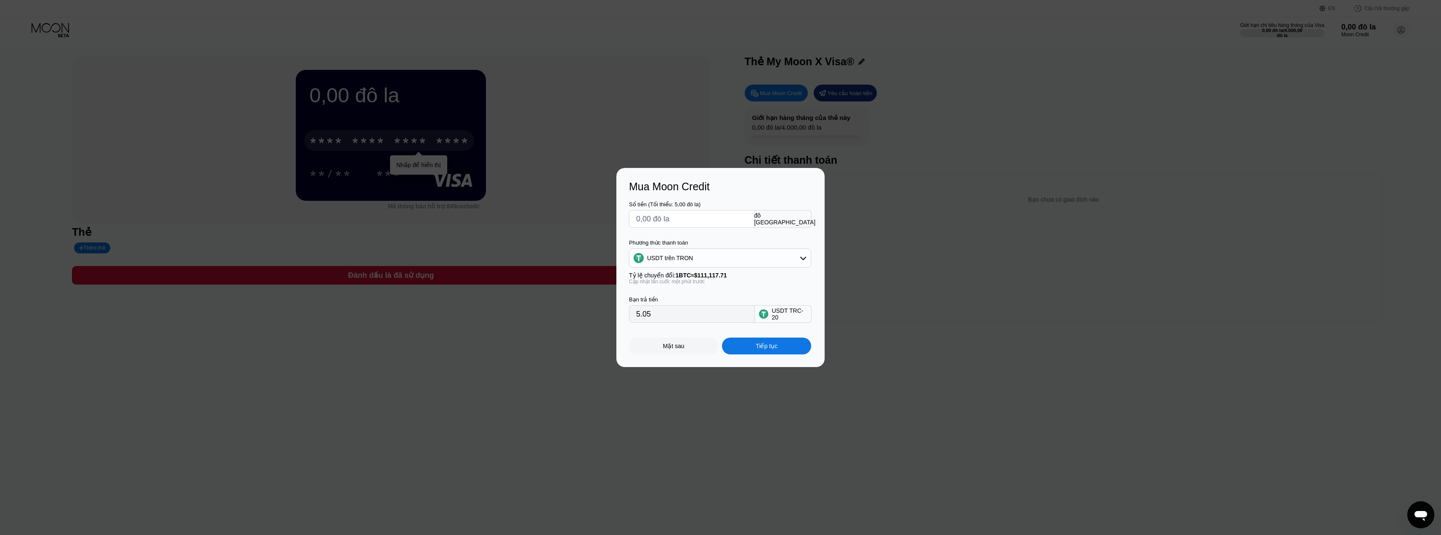
type input "0.00"
type input "$5"
type input "5.05"
type input "$50"
type input "50.51"
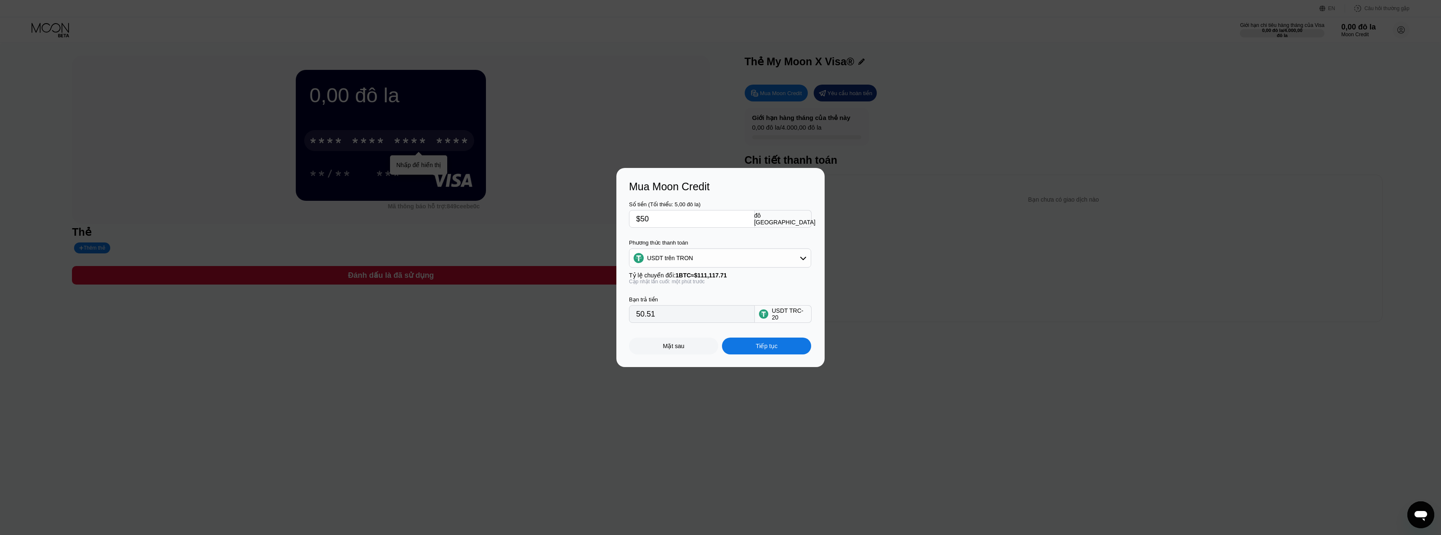
type input "$500"
type input "505.05"
type input "$50"
type input "50.51"
type input "$5"
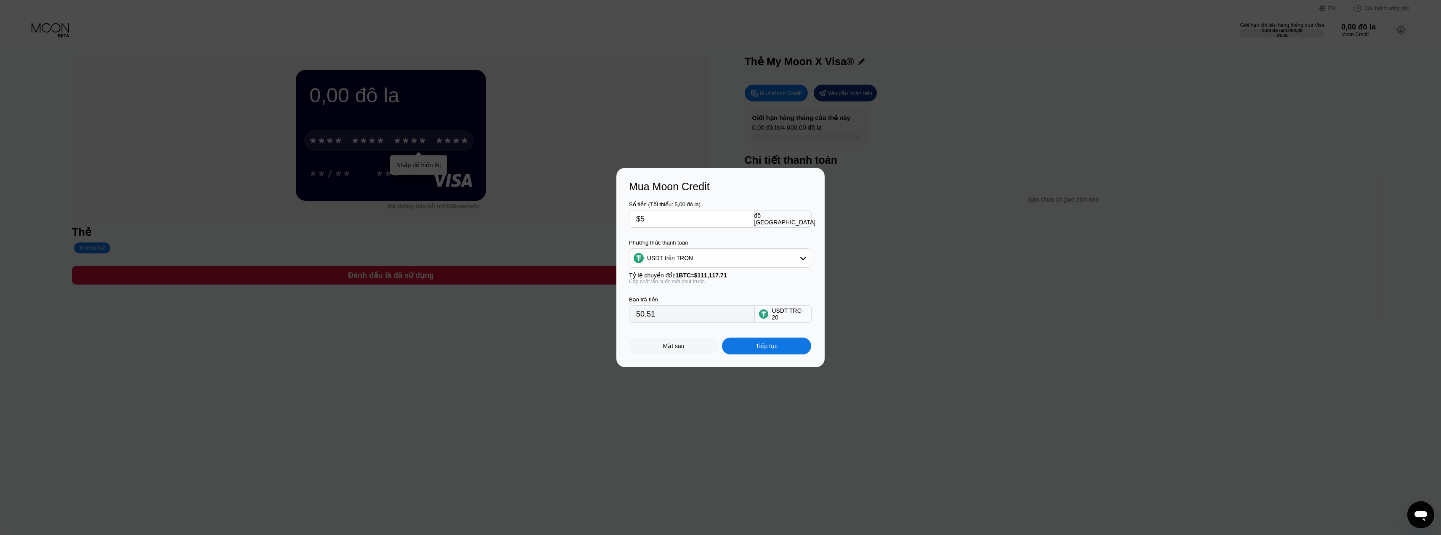
type input "5.05"
type input "0.00"
drag, startPoint x: 1008, startPoint y: 203, endPoint x: 1011, endPoint y: 222, distance: 19.1
click at [1011, 202] on div "Mua Moon Credit Số tiền (Tối thiểu: 5,00 đô la) đô la Mỹ Phương thức thanh toán…" at bounding box center [720, 267] width 1441 height 199
click at [975, 249] on div "Mua Moon Credit Số tiền (Tối thiểu: 5,00 đô la) đô la Mỹ Phương thức thanh toán…" at bounding box center [720, 267] width 1441 height 199
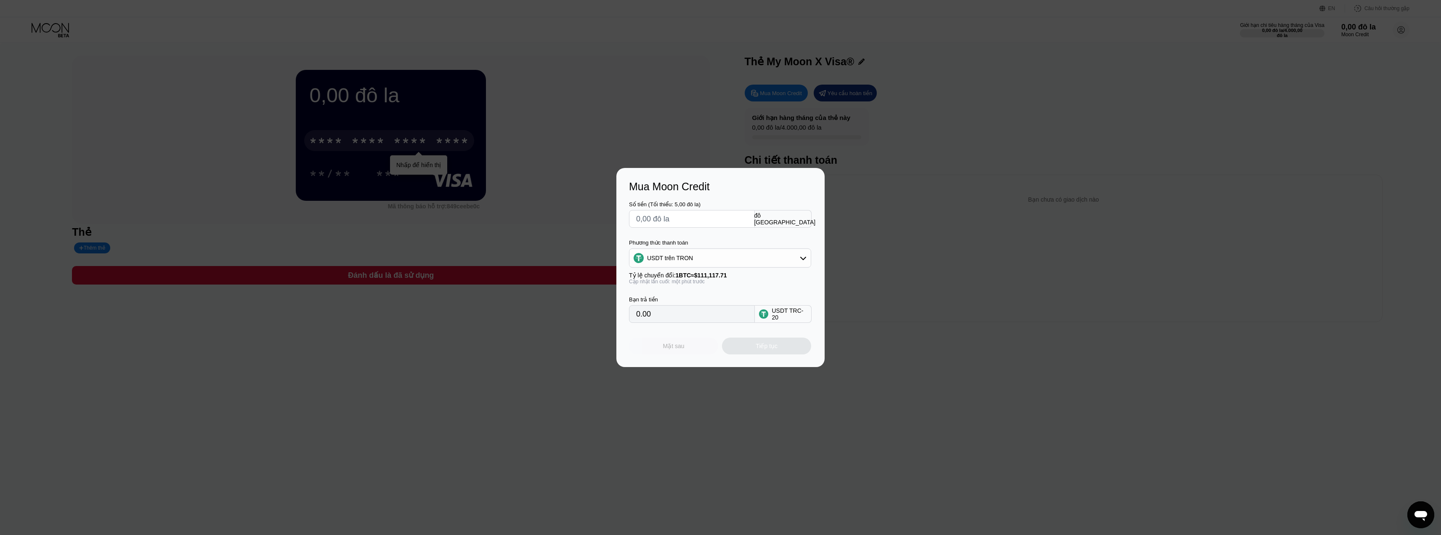
click at [656, 351] on div "Mặt sau" at bounding box center [673, 345] width 89 height 17
